Goal: Navigation & Orientation: Find specific page/section

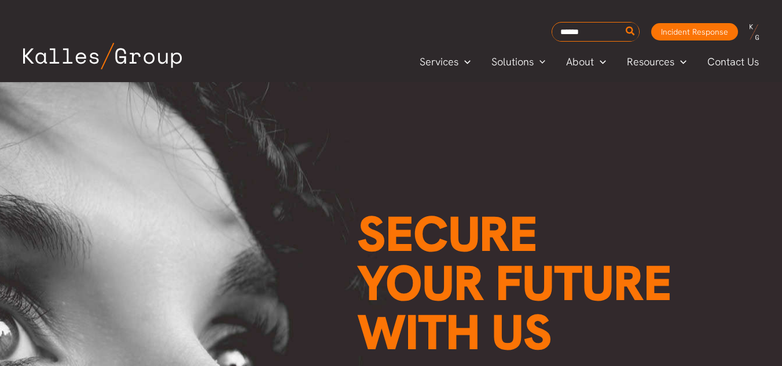
click at [450, 61] on span "Services" at bounding box center [439, 61] width 39 height 17
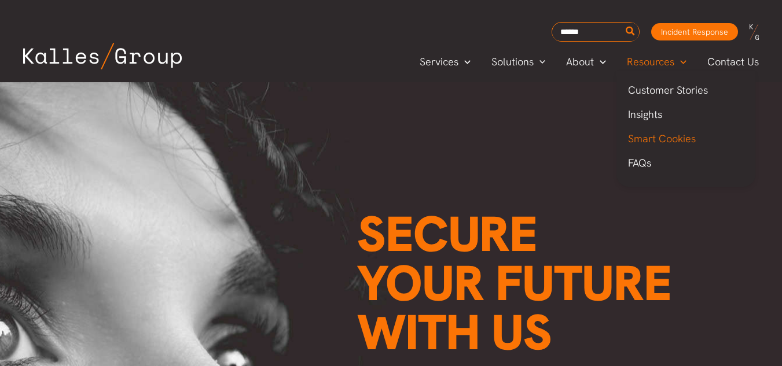
click at [669, 135] on span "Smart Cookies" at bounding box center [662, 138] width 68 height 13
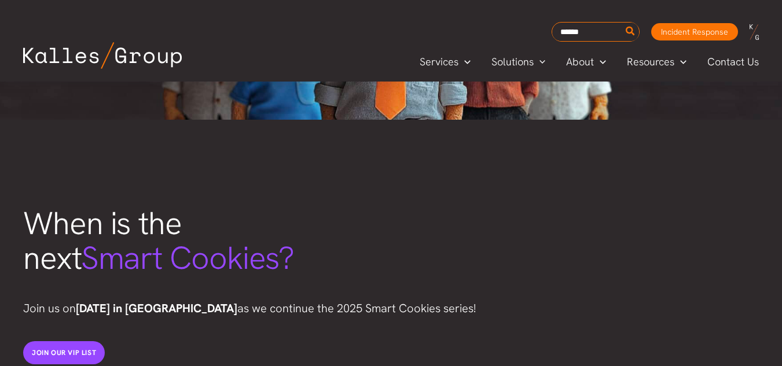
scroll to position [394, 0]
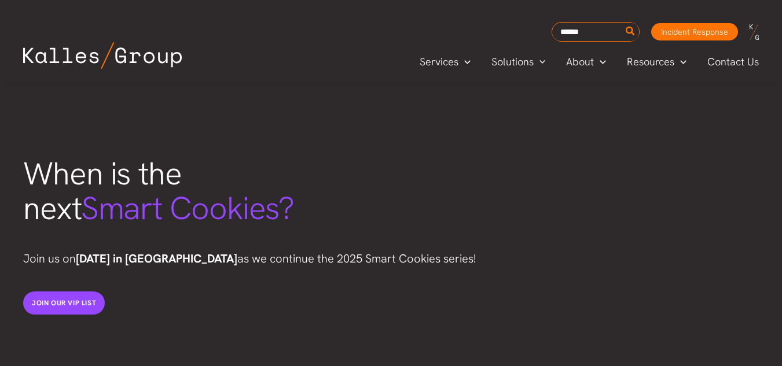
drag, startPoint x: 0, startPoint y: 0, endPoint x: 790, endPoint y: 64, distance: 792.9
